Goal: Task Accomplishment & Management: Use online tool/utility

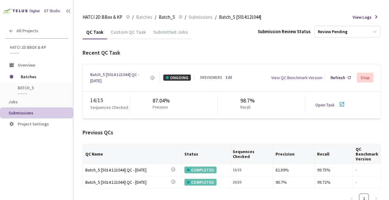
click at [317, 105] on link "Open Task" at bounding box center [325, 105] width 19 height 6
click at [322, 105] on link "Open Task" at bounding box center [325, 105] width 19 height 6
